Goal: Task Accomplishment & Management: Use online tool/utility

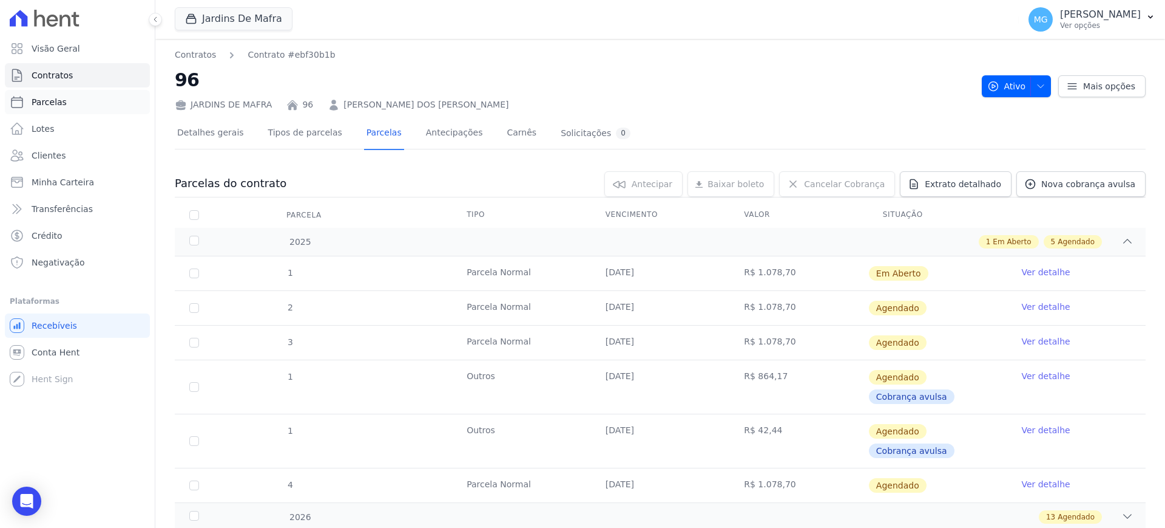
click at [39, 108] on link "Parcelas" at bounding box center [77, 102] width 145 height 24
select select
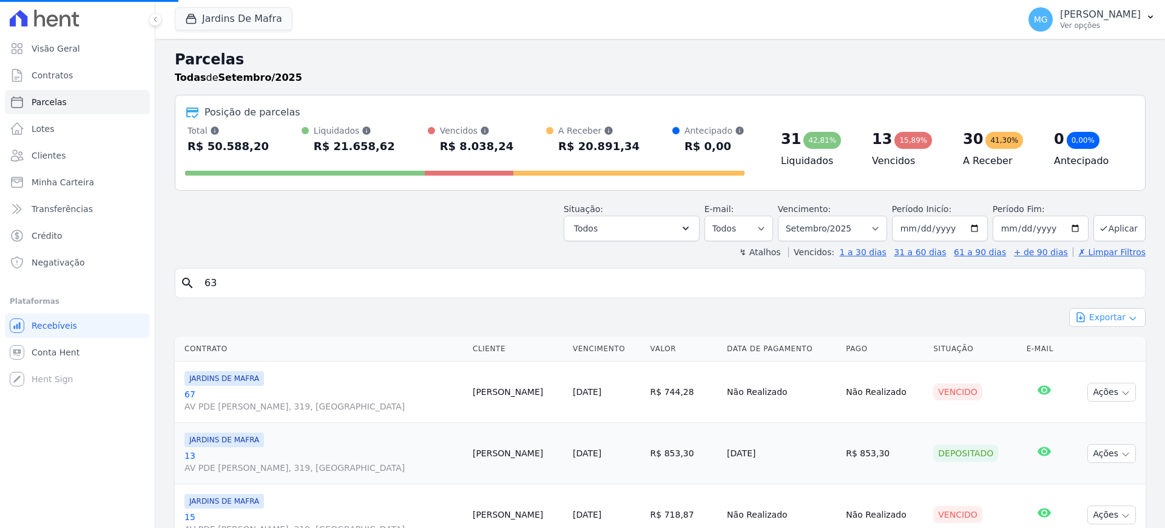
select select
click at [1098, 317] on button "Exportar" at bounding box center [1108, 317] width 76 height 19
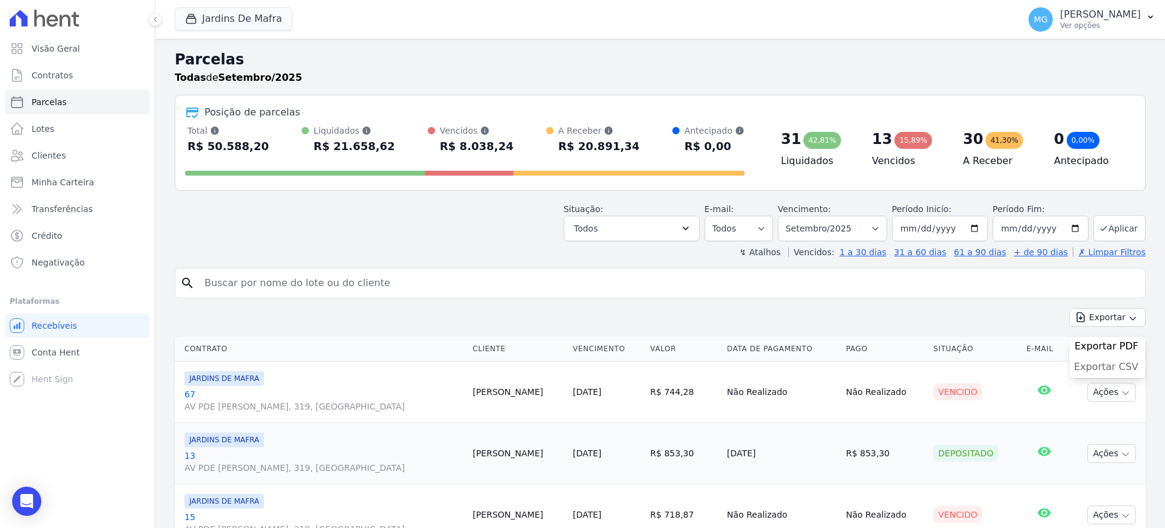
click at [1105, 365] on span "Exportar CSV" at bounding box center [1106, 367] width 64 height 12
click at [235, 18] on button "Jardins De Mafra" at bounding box center [234, 18] width 118 height 23
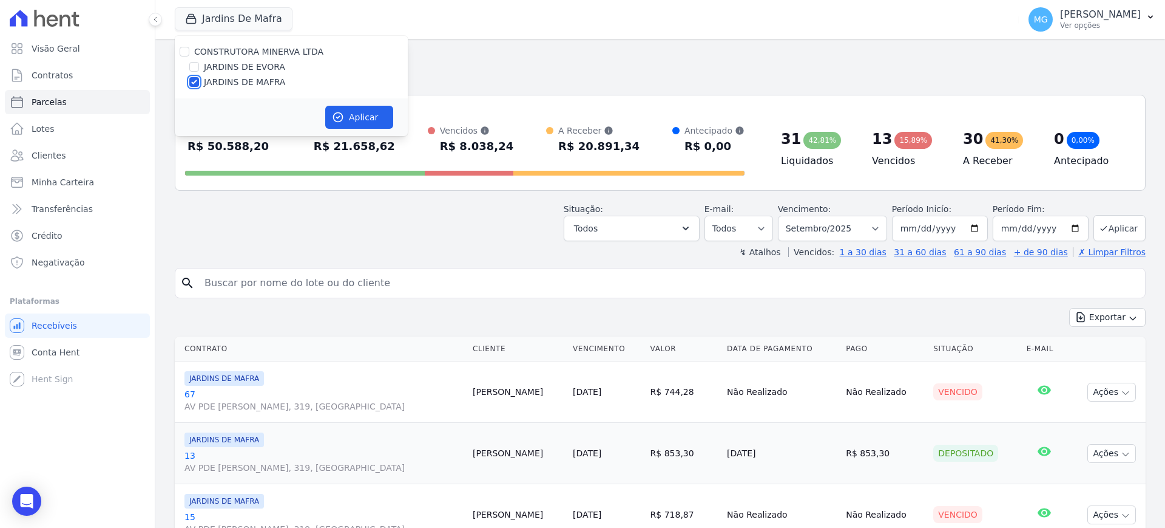
click at [196, 81] on input "JARDINS DE MAFRA" at bounding box center [194, 82] width 10 height 10
checkbox input "false"
click at [196, 68] on input "JARDINS DE EVORA" at bounding box center [194, 67] width 10 height 10
checkbox input "true"
click at [366, 121] on button "Aplicar" at bounding box center [359, 117] width 68 height 23
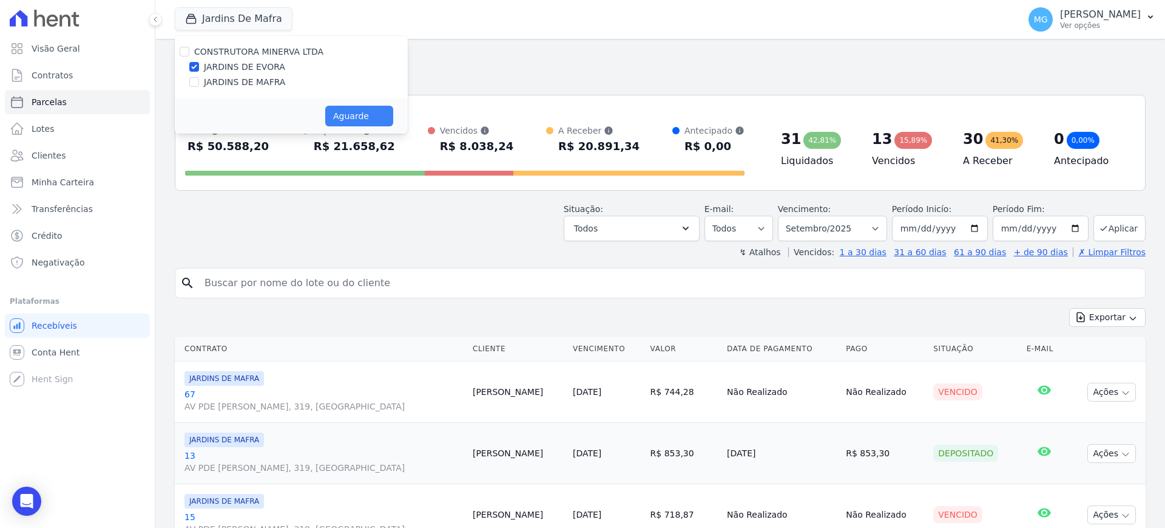
select select
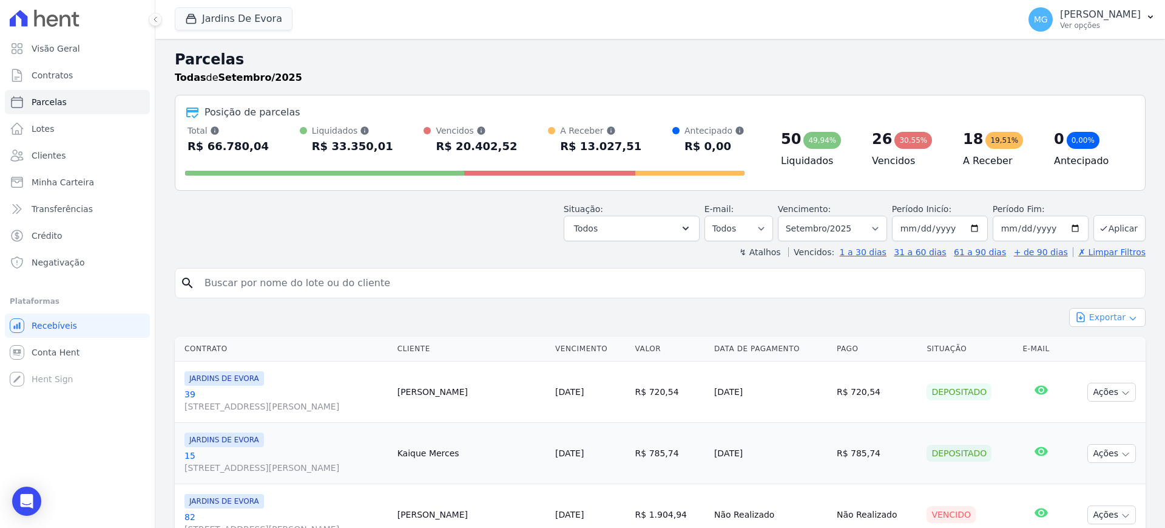
click at [1100, 322] on button "Exportar" at bounding box center [1108, 317] width 76 height 19
click at [1099, 368] on span "Exportar CSV" at bounding box center [1106, 367] width 64 height 12
